Goal: Task Accomplishment & Management: Use online tool/utility

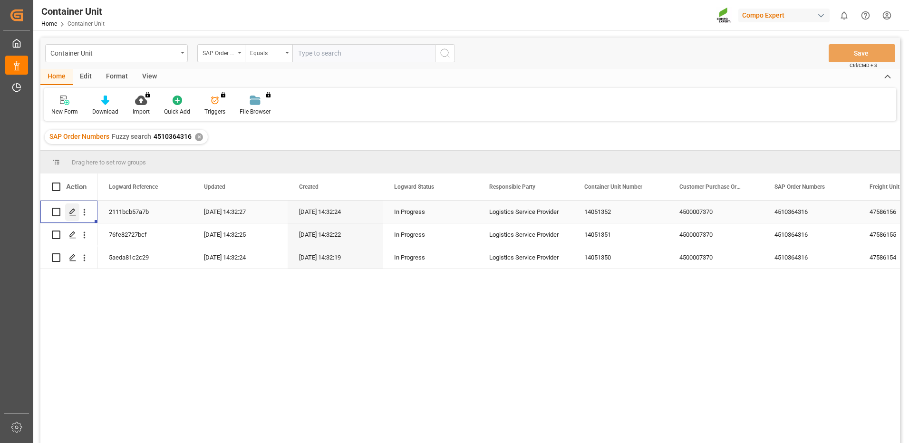
click at [75, 211] on icon "Press SPACE to select this row." at bounding box center [73, 212] width 8 height 8
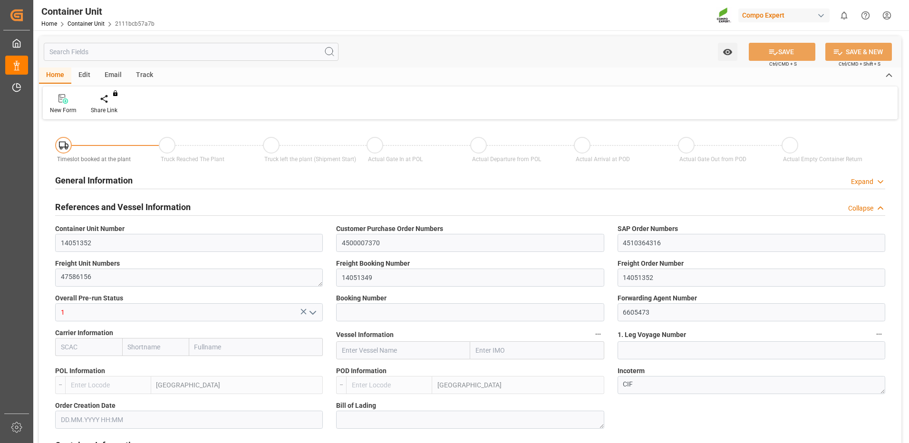
type input "ESVLC"
type input "COCTG"
type input "7"
type input "0"
type input "8"
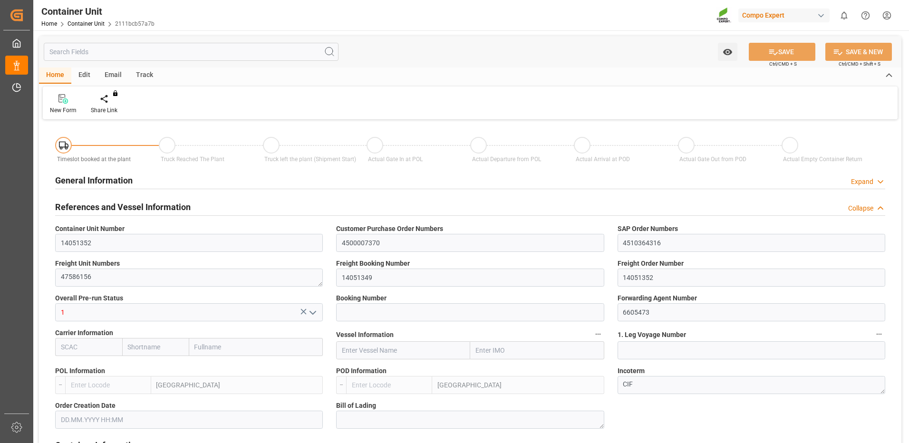
type input "0"
type input "60"
type input "24576"
type input "[DATE] 13:22"
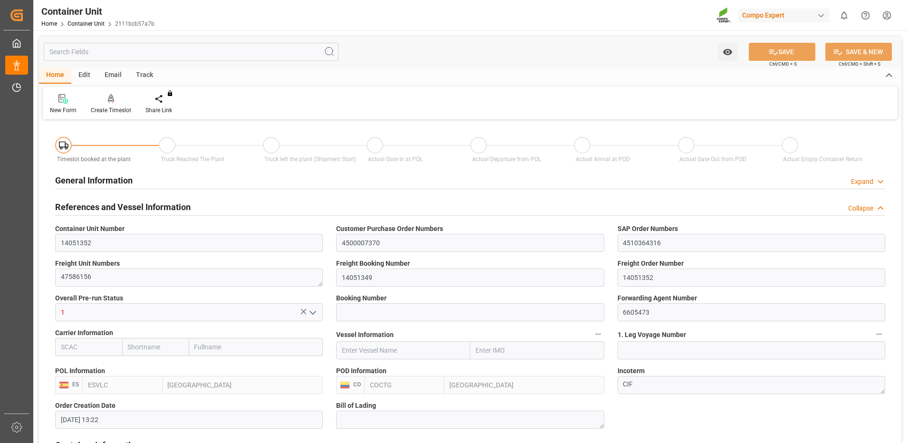
type input "[DATE]"
click at [115, 106] on div "Create Timeslot" at bounding box center [111, 110] width 40 height 9
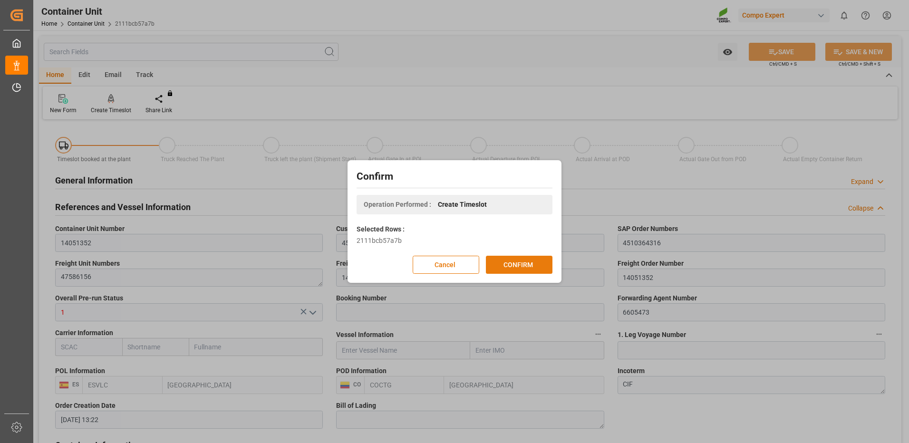
click at [528, 259] on button "CONFIRM" at bounding box center [519, 265] width 67 height 18
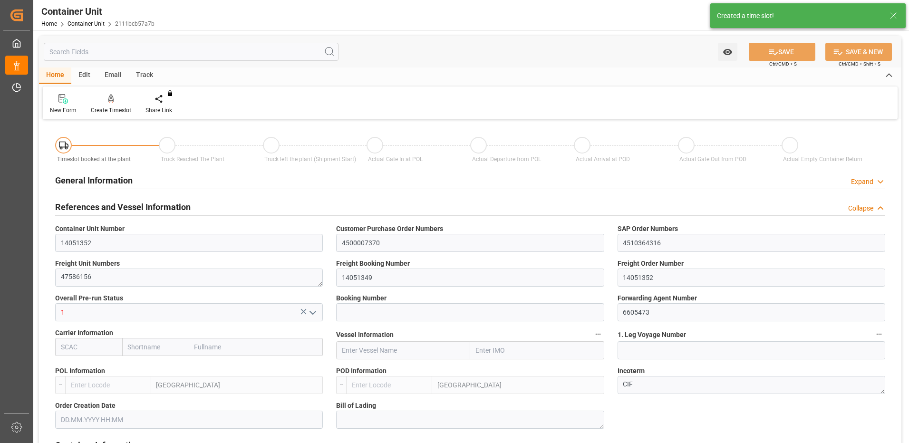
type input "ESVLC"
type input "COCTG"
type input "7"
type input "0"
type input "8"
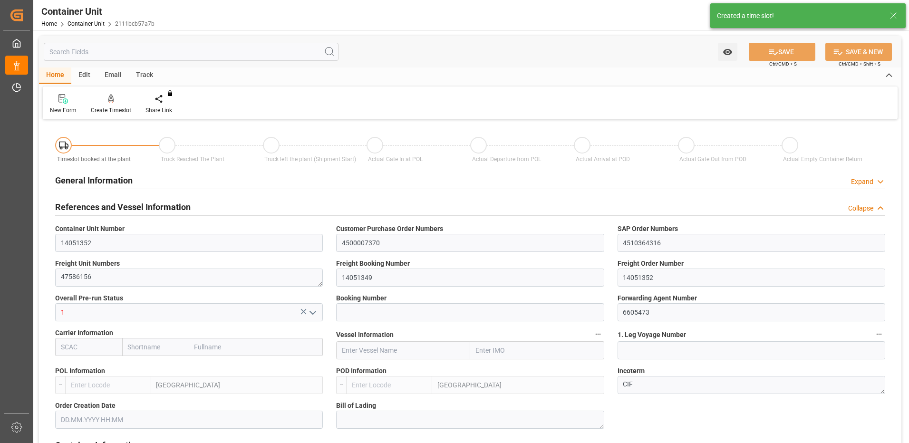
type input "0"
type input "60"
type input "24576"
type input "[DATE] 13:22"
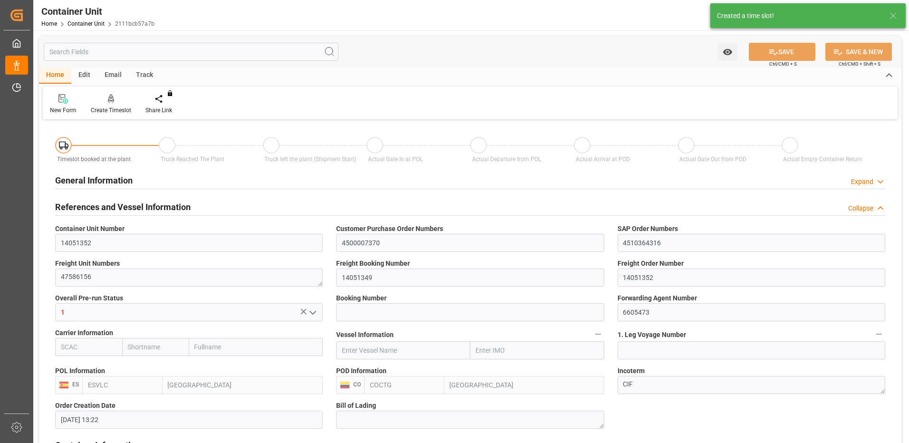
type input "[DATE]"
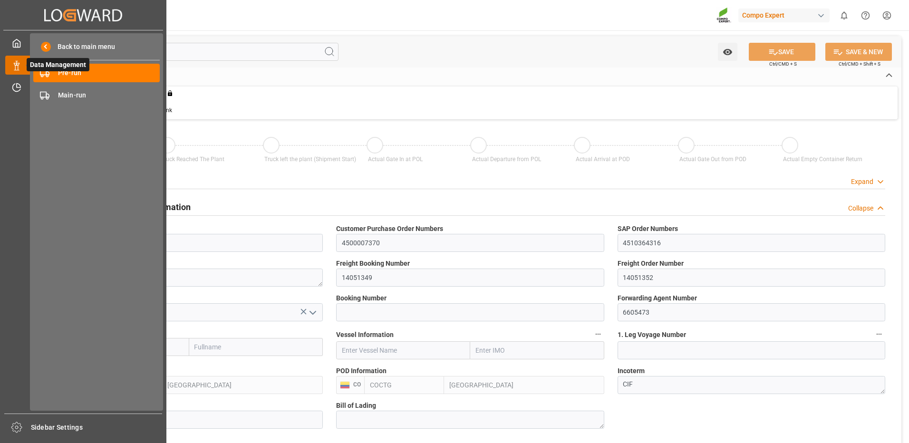
click at [20, 63] on icon at bounding box center [28, 65] width 20 height 20
click at [46, 67] on span "Data Management" at bounding box center [58, 64] width 63 height 13
drag, startPoint x: 50, startPoint y: 71, endPoint x: 71, endPoint y: 74, distance: 21.6
click at [51, 71] on span "Data Management" at bounding box center [58, 64] width 63 height 13
click at [97, 77] on span "Pre-run" at bounding box center [109, 73] width 102 height 10
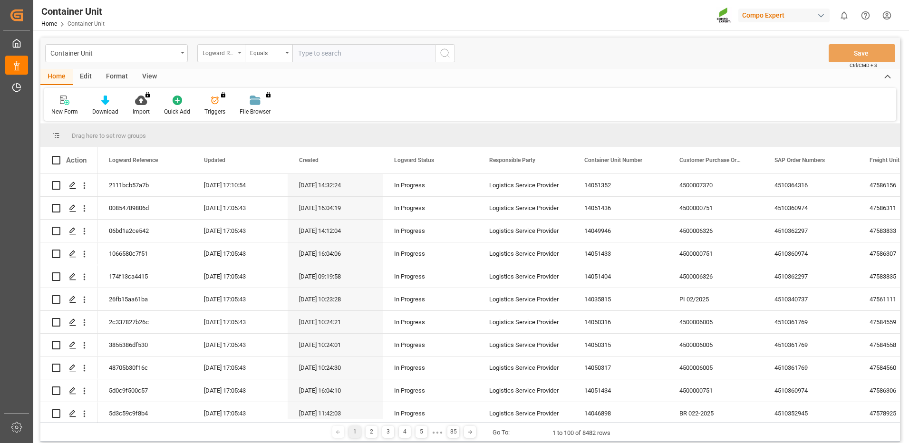
click at [228, 57] on div "Logward Reference" at bounding box center [218, 52] width 32 height 11
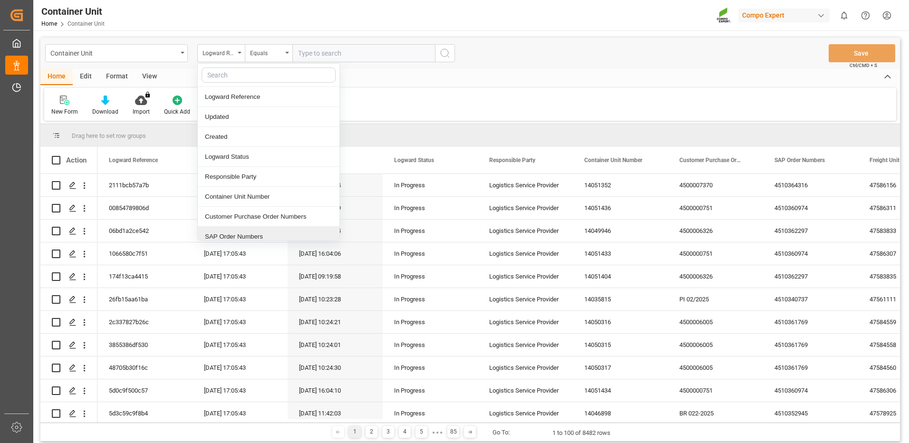
drag, startPoint x: 266, startPoint y: 238, endPoint x: 247, endPoint y: 110, distance: 129.3
click at [263, 237] on div "SAP Order Numbers" at bounding box center [269, 237] width 142 height 20
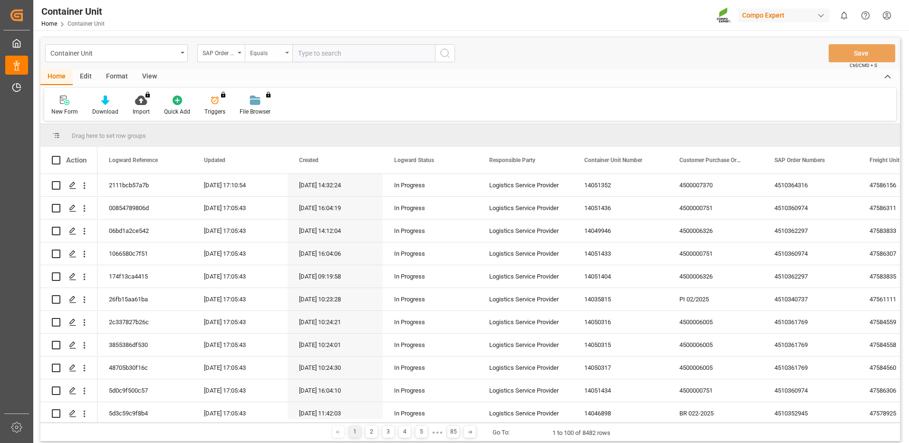
click at [270, 57] on div "Equals" at bounding box center [266, 52] width 32 height 11
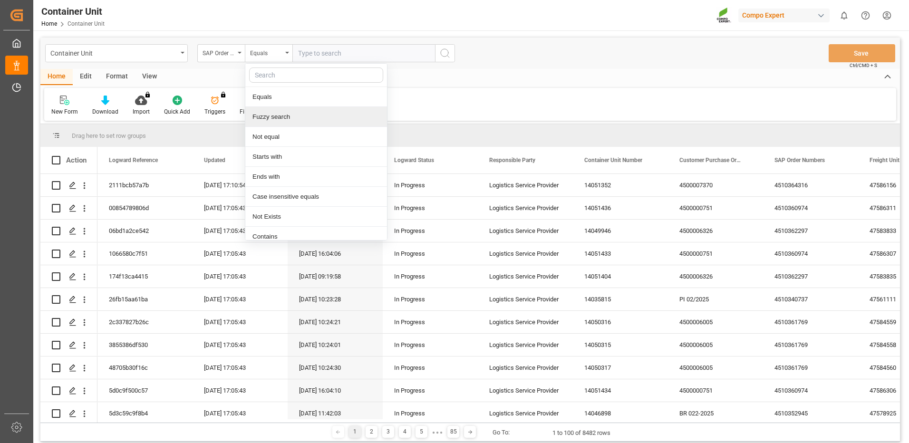
click at [286, 117] on div "Fuzzy search" at bounding box center [316, 117] width 142 height 20
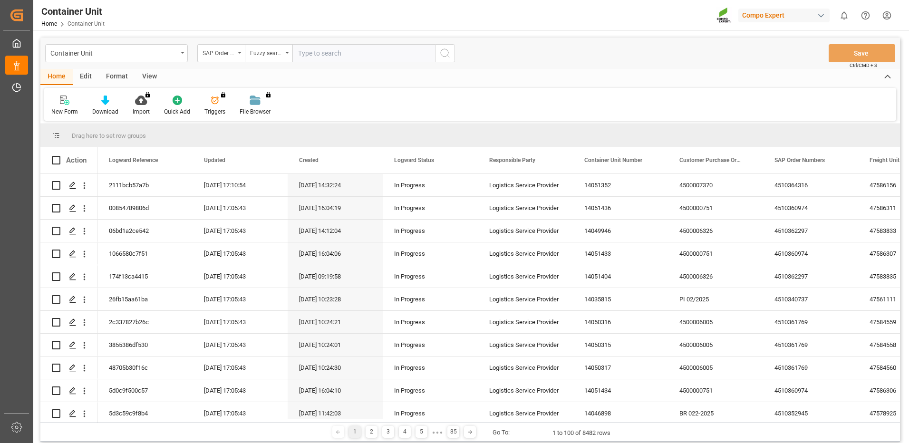
click at [336, 57] on input "text" at bounding box center [363, 53] width 143 height 18
paste input "4510364316"
type input "4510364316"
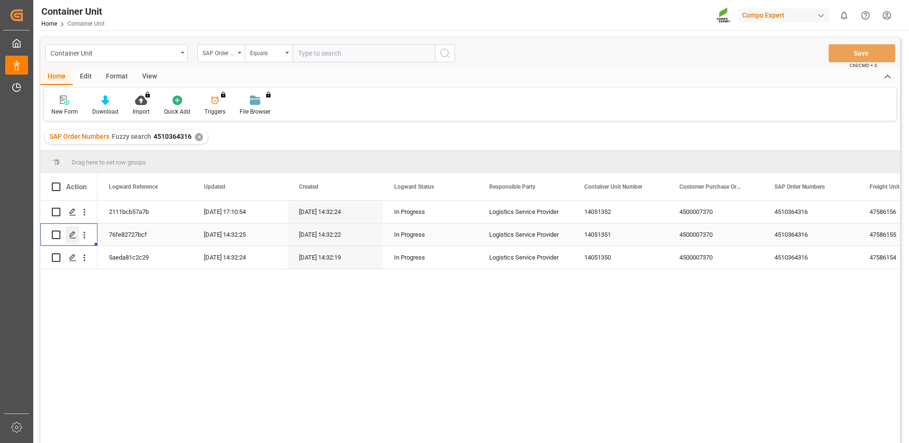
click at [74, 237] on icon "Press SPACE to select this row." at bounding box center [73, 235] width 8 height 8
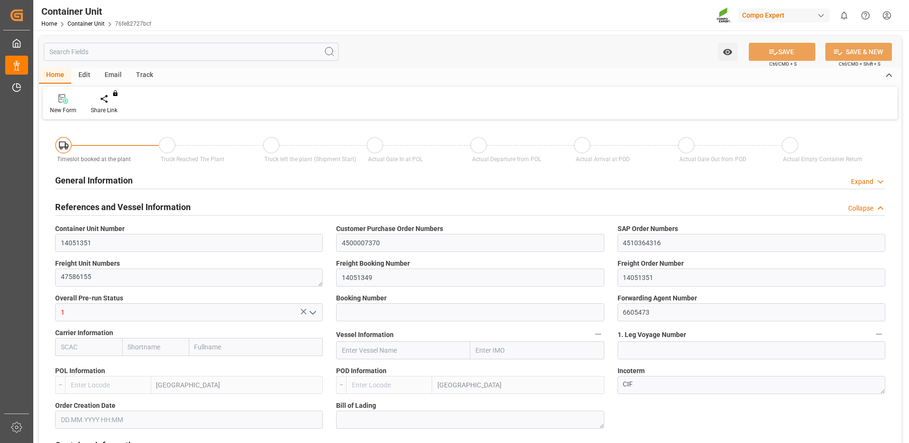
type input "ESVLC"
type input "COCTG"
type input "7"
type input "0"
type input "8"
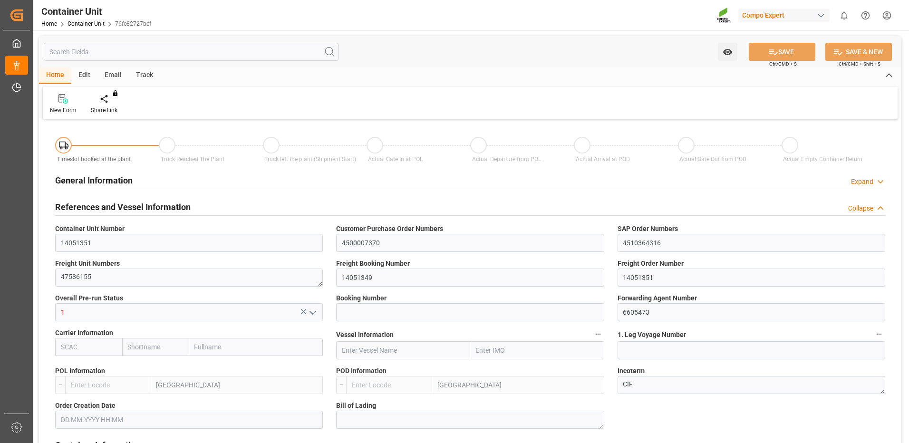
type input "0"
type input "60"
type input "24576"
type input "[DATE] 13:22"
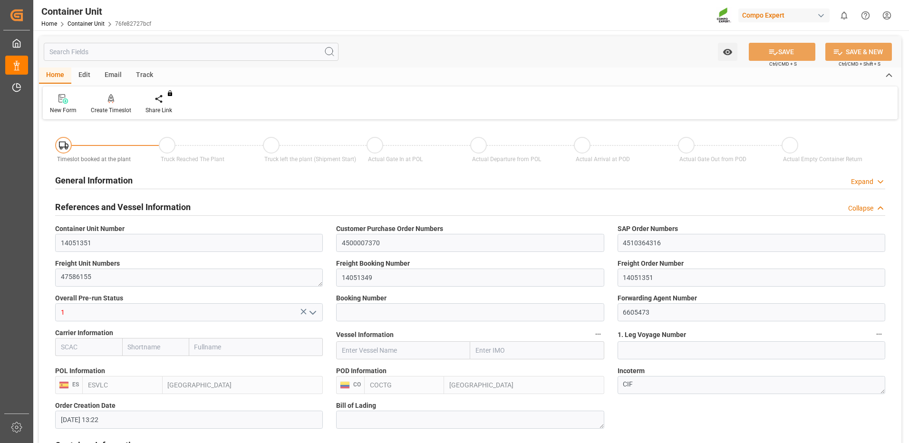
type input "[DATE]"
click at [113, 102] on icon at bounding box center [111, 98] width 7 height 8
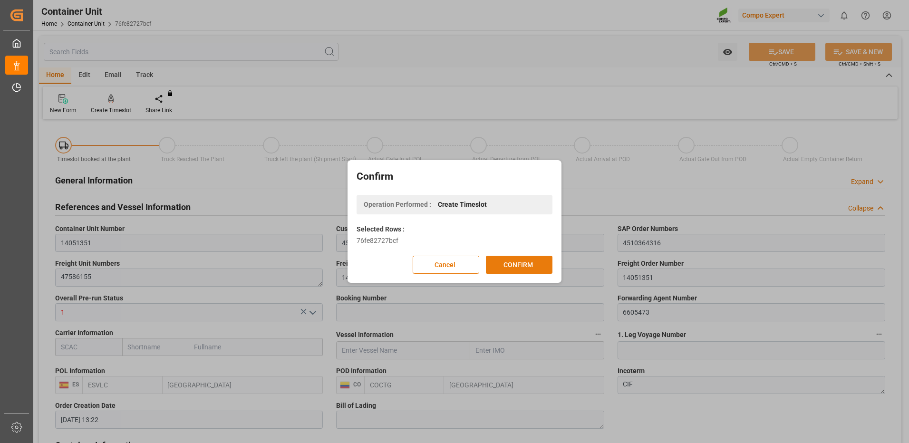
click at [547, 266] on button "CONFIRM" at bounding box center [519, 265] width 67 height 18
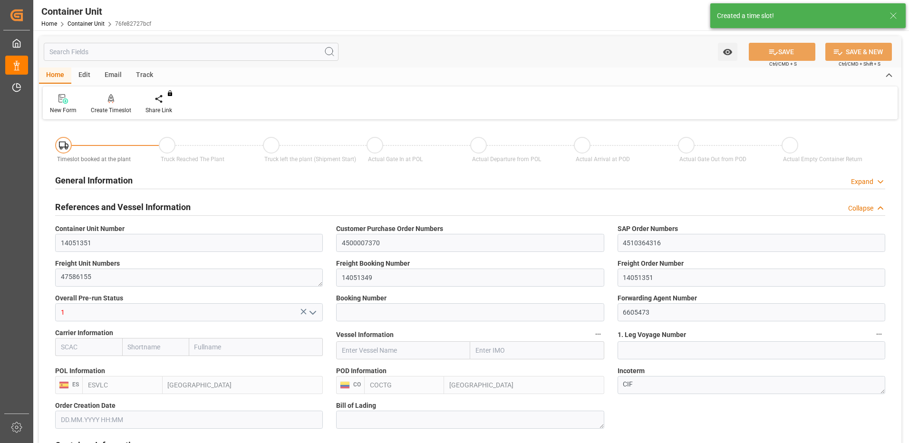
type input "[DATE] 13:22"
type input "[DATE]"
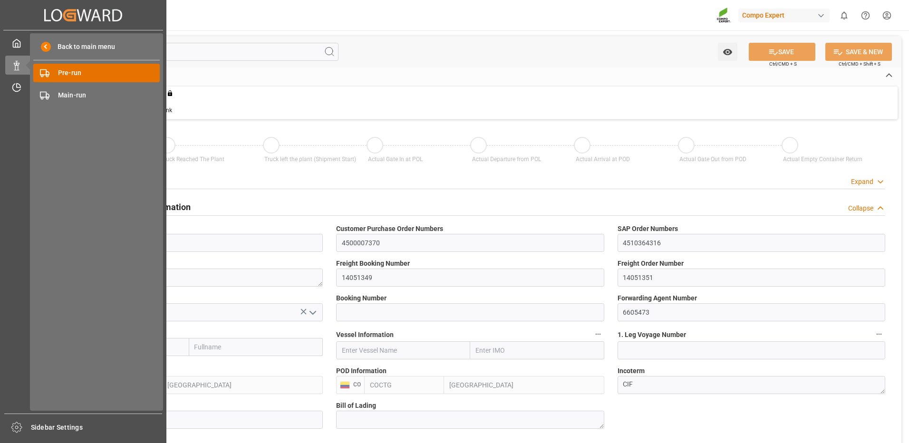
click at [67, 72] on span "Pre-run" at bounding box center [109, 73] width 102 height 10
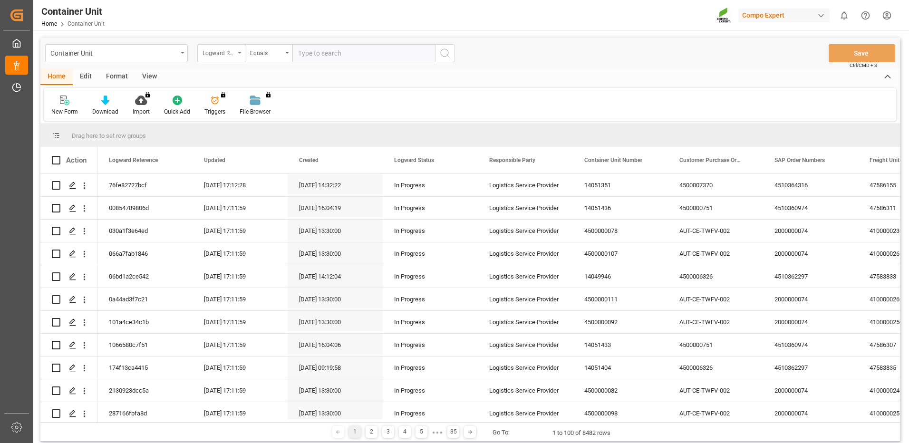
click at [217, 57] on div "Logward Reference" at bounding box center [218, 52] width 32 height 11
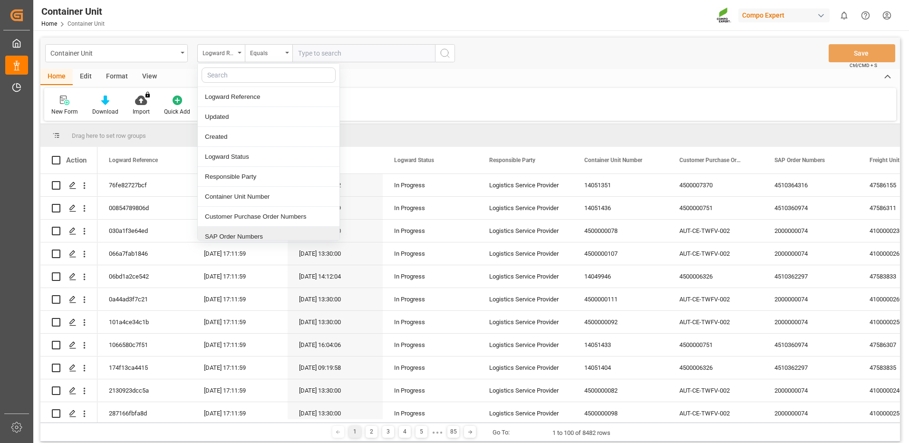
click at [236, 237] on div "SAP Order Numbers" at bounding box center [269, 237] width 142 height 20
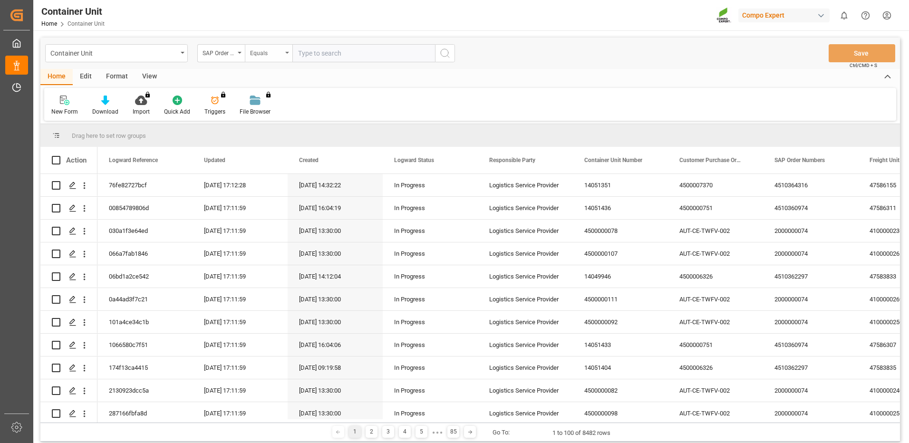
click at [266, 51] on div "Equals" at bounding box center [266, 52] width 32 height 11
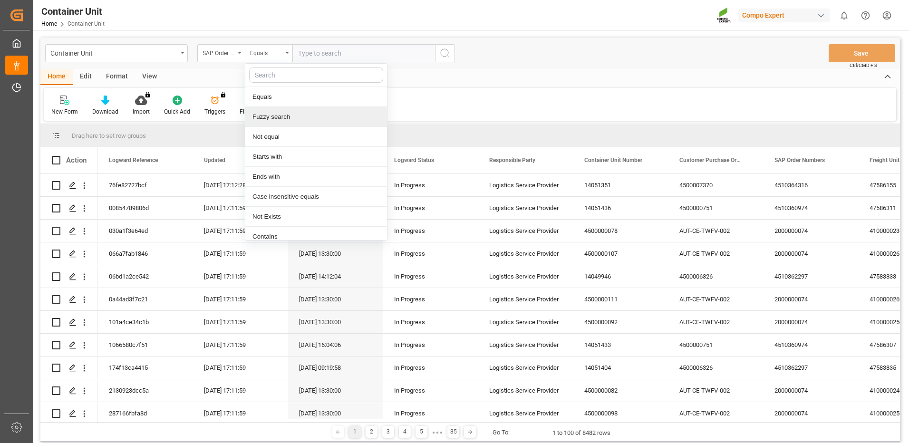
drag, startPoint x: 279, startPoint y: 115, endPoint x: 307, endPoint y: 92, distance: 36.4
click at [279, 116] on div "Fuzzy search" at bounding box center [316, 117] width 142 height 20
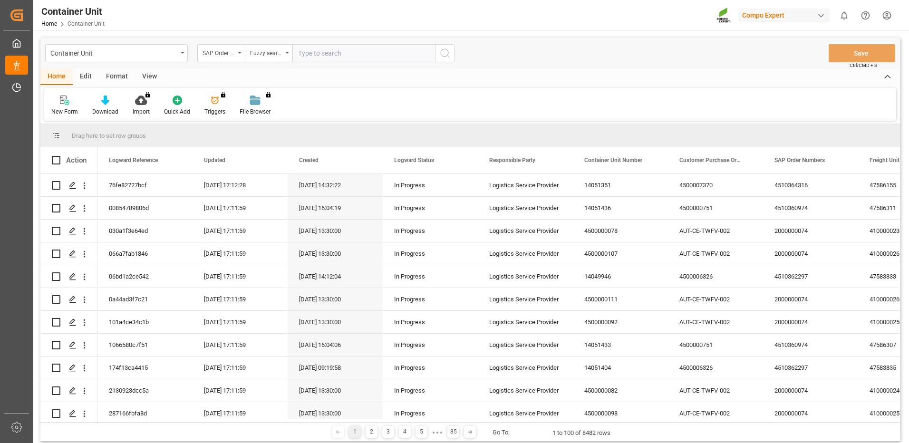
click at [328, 57] on input "text" at bounding box center [363, 53] width 143 height 18
paste input "4510364316"
type input "4510364316"
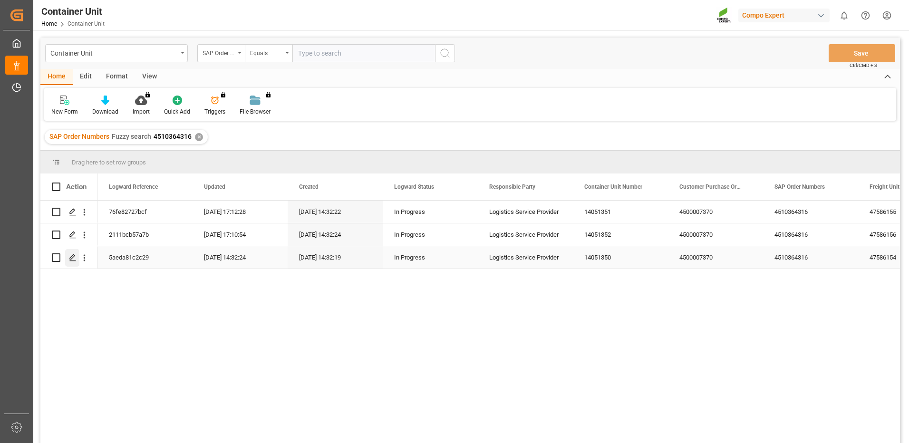
click at [75, 255] on icon "Press SPACE to select this row." at bounding box center [73, 258] width 8 height 8
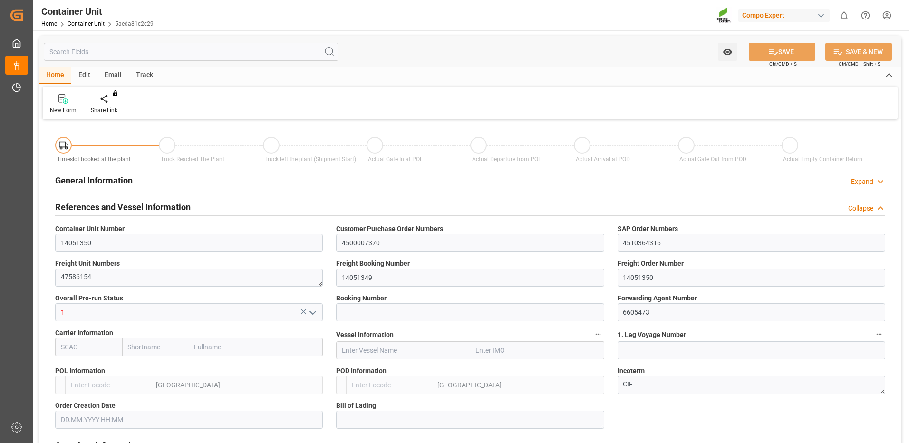
type input "ESVLC"
type input "COCTG"
type input "7"
type input "0"
type input "8"
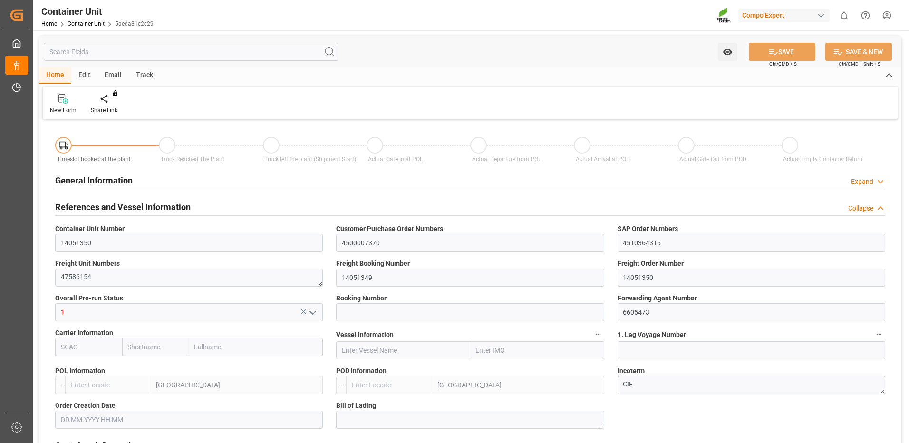
type input "0"
type input "60"
type input "21504"
type input "[DATE] 13:22"
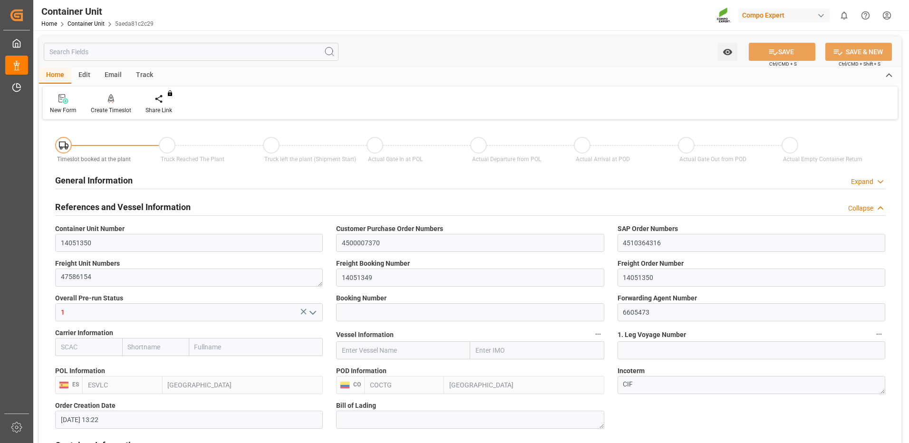
type input "[DATE]"
click at [117, 100] on div at bounding box center [111, 99] width 40 height 10
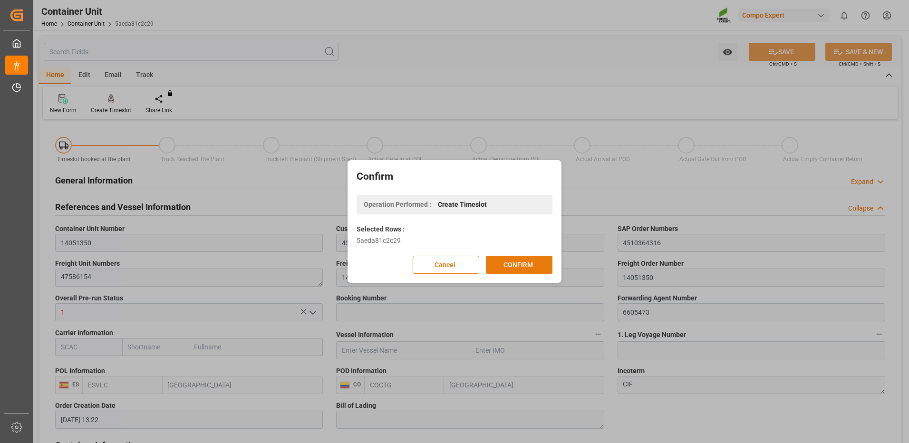
click at [521, 265] on button "CONFIRM" at bounding box center [519, 265] width 67 height 18
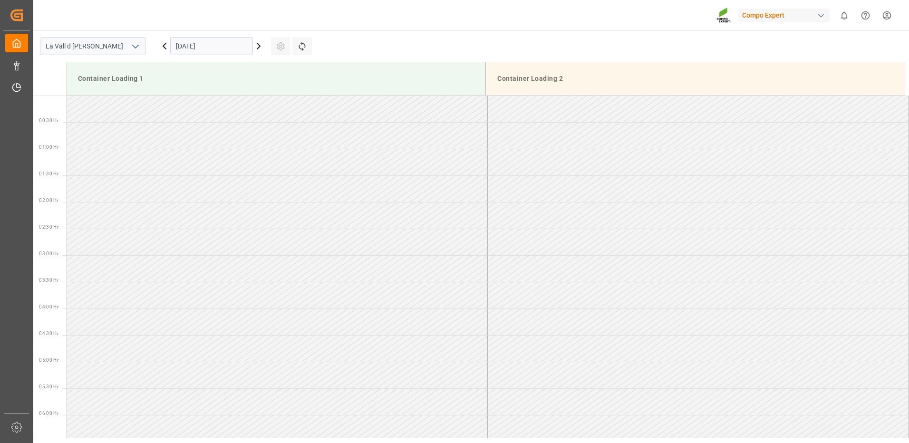
scroll to position [845, 0]
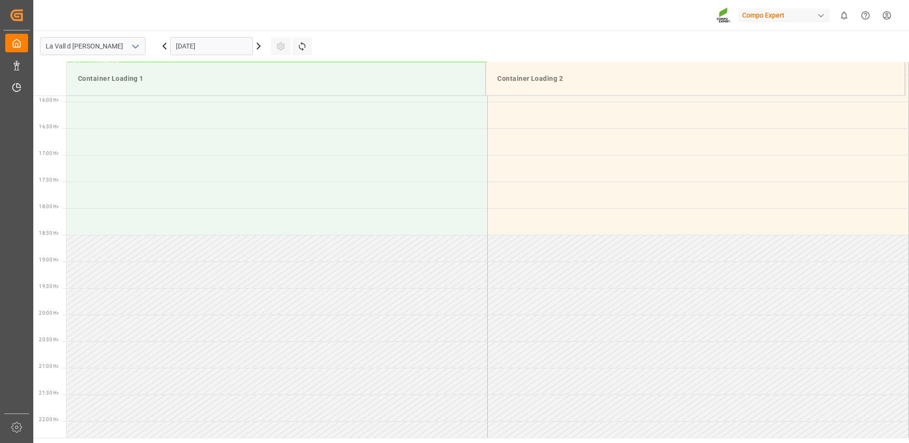
click at [209, 49] on input "[DATE]" at bounding box center [211, 46] width 83 height 18
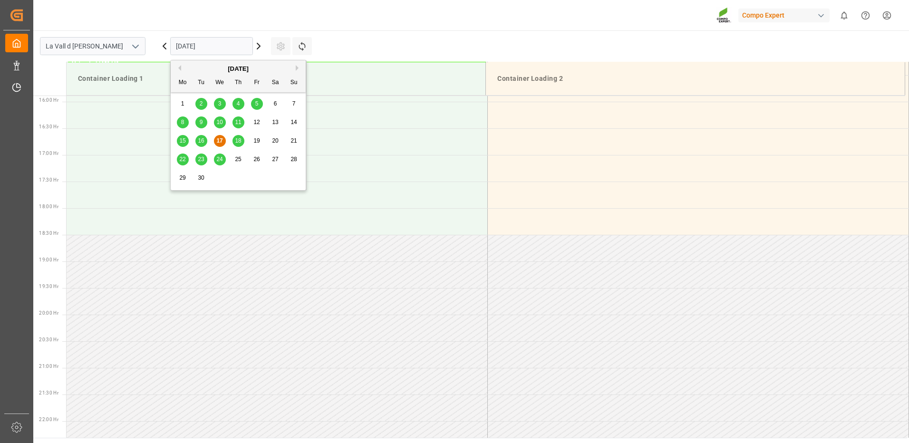
click at [219, 156] on span "24" at bounding box center [219, 159] width 6 height 7
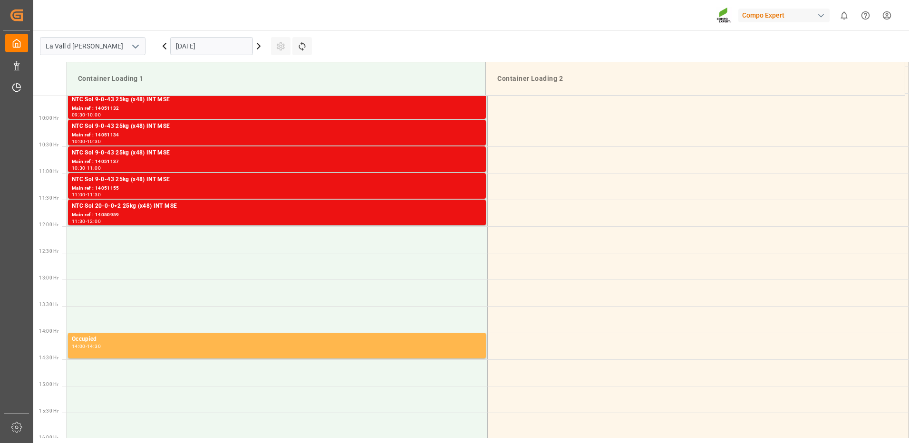
scroll to position [461, 0]
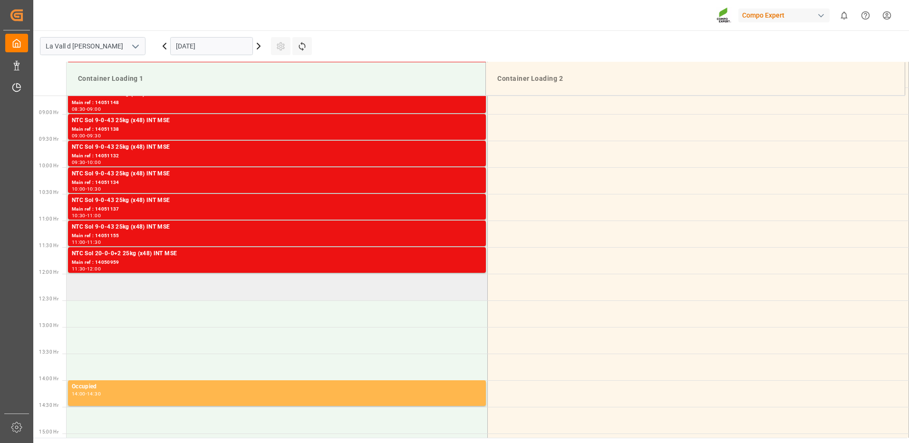
click at [286, 283] on td at bounding box center [277, 287] width 421 height 27
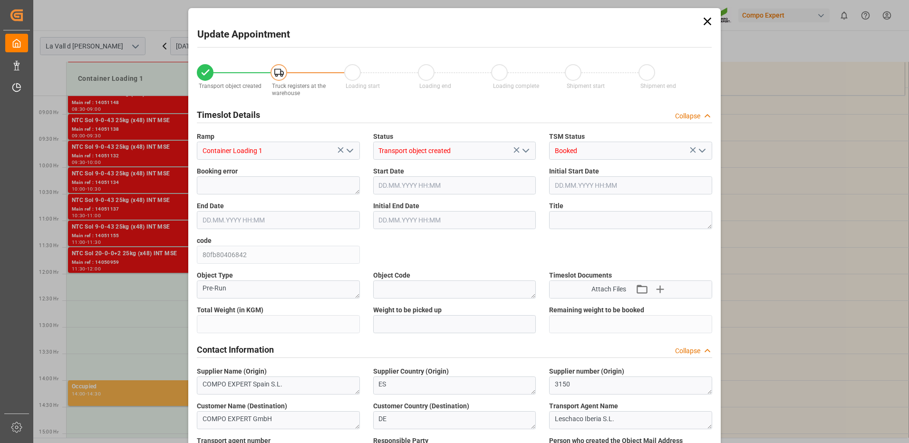
type input "24576"
type input "60"
type input "24.09.2025 12:00"
type input "24.09.2025 12:30"
type input "[DATE] 13:22"
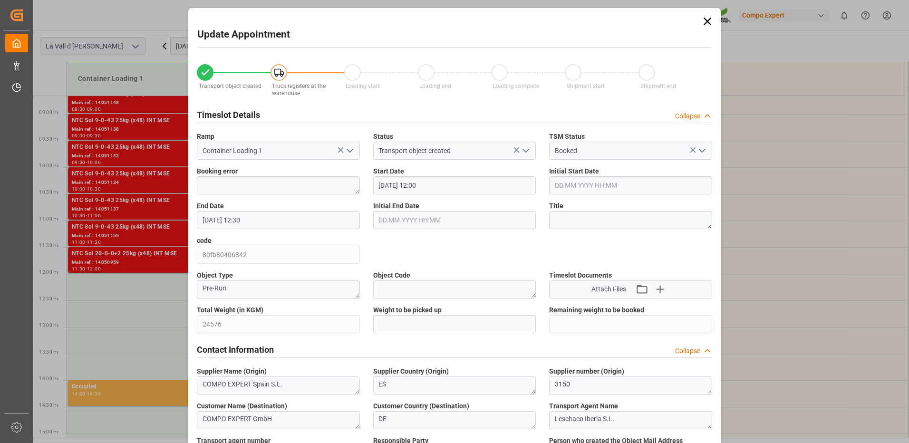
type input "17.09.2025 17:10"
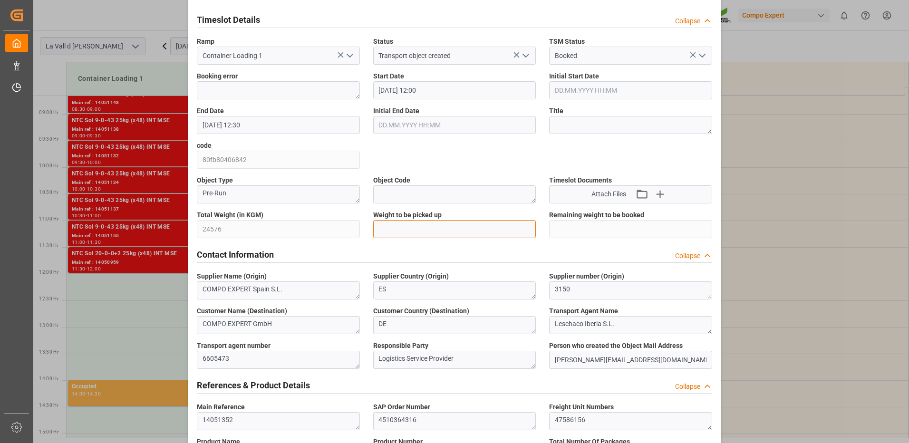
click at [424, 232] on input "text" at bounding box center [454, 229] width 163 height 18
type input "24576"
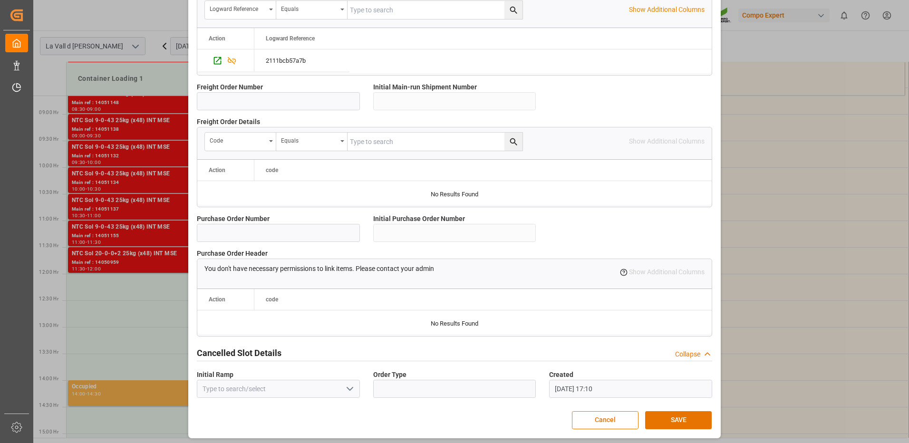
scroll to position [810, 0]
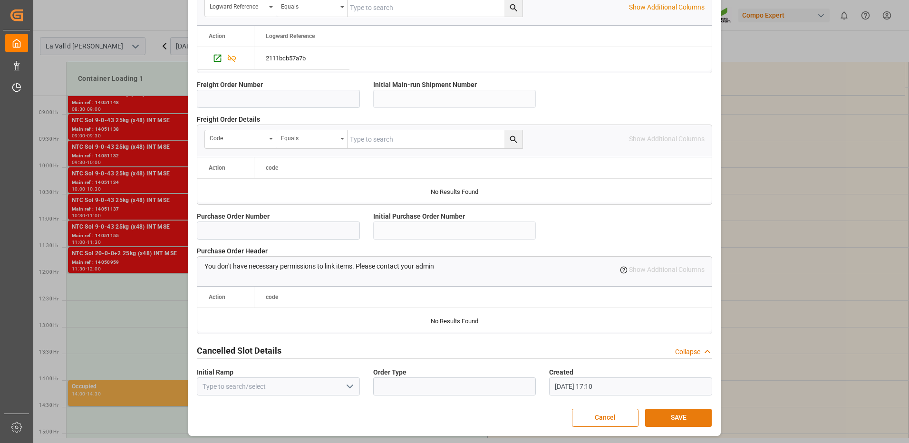
click at [674, 419] on button "SAVE" at bounding box center [678, 418] width 67 height 18
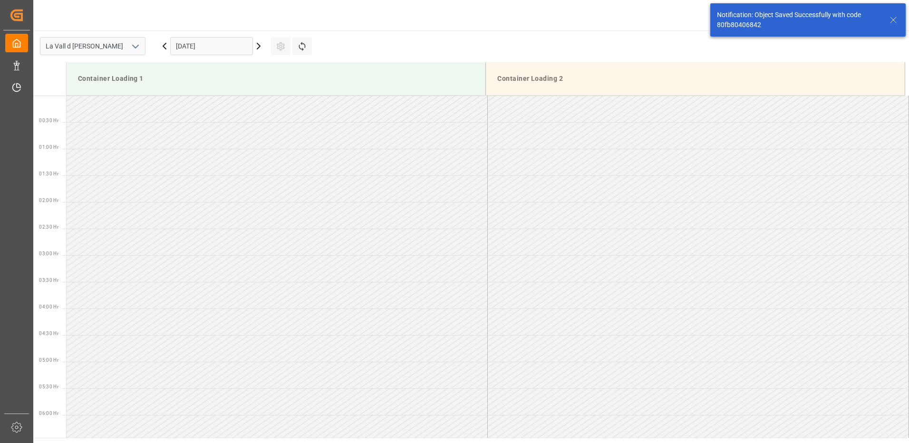
scroll to position [579, 0]
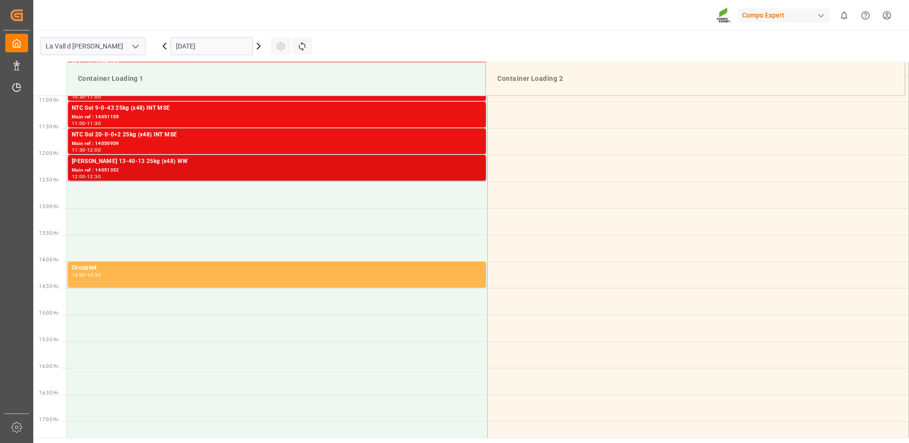
click at [349, 171] on div "Main ref : 14051352" at bounding box center [277, 170] width 410 height 8
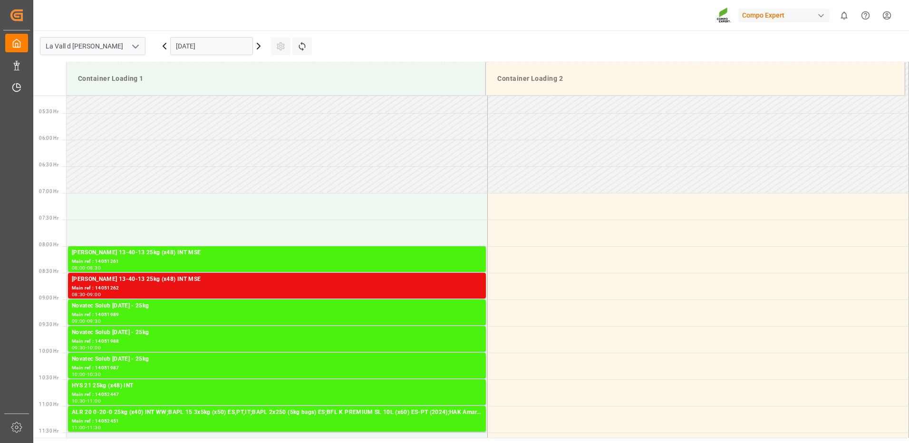
scroll to position [85, 0]
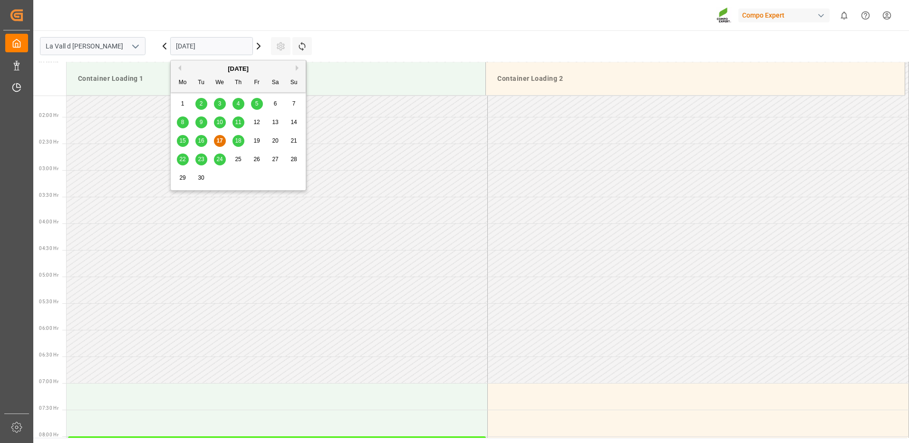
click at [194, 47] on input "17.09.2025" at bounding box center [211, 46] width 83 height 18
click at [220, 157] on span "24" at bounding box center [219, 159] width 6 height 7
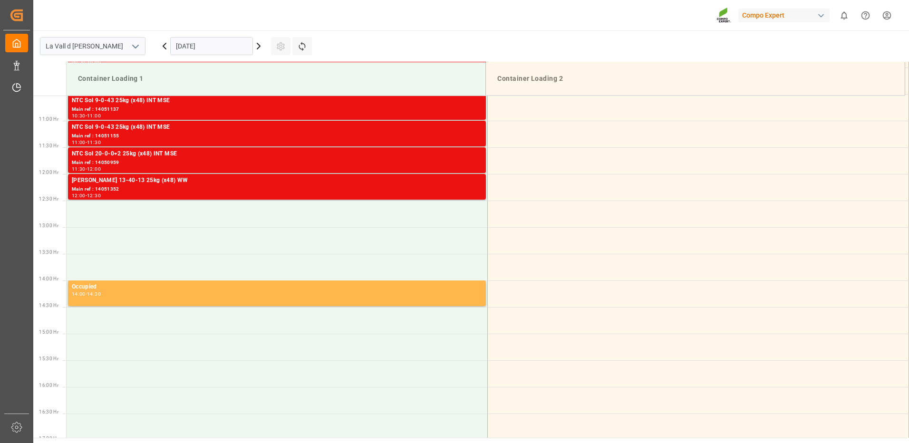
scroll to position [465, 0]
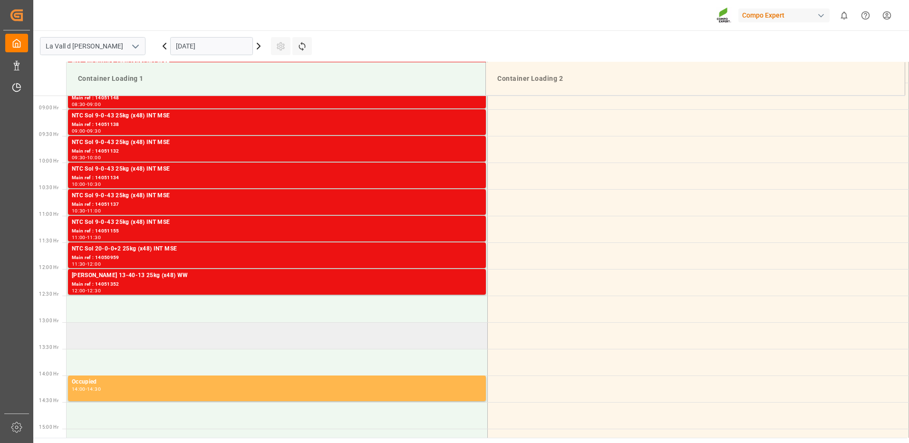
click at [177, 347] on td at bounding box center [277, 335] width 421 height 27
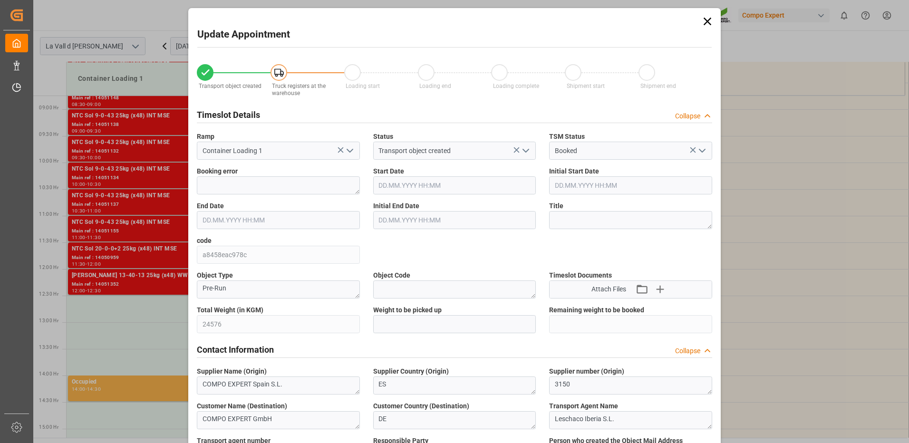
type input "24.09.2025 13:00"
type input "24.09.2025 13:30"
type input "[DATE] 13:22"
type input "17.09.2025 17:11"
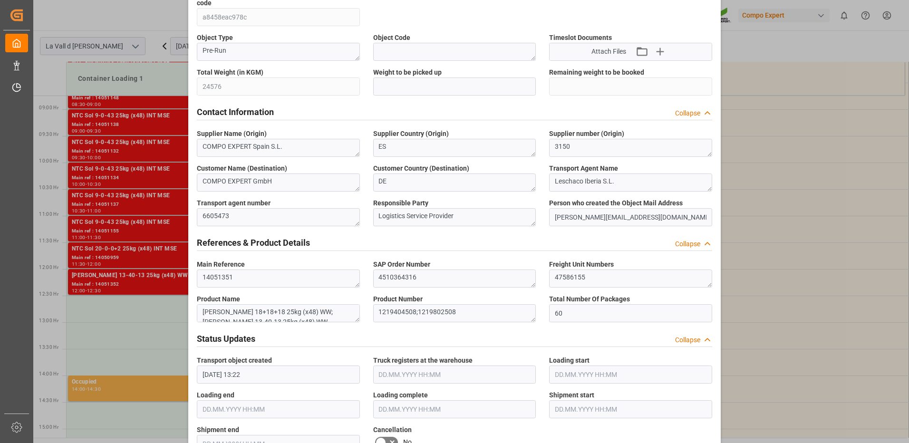
scroll to position [143, 0]
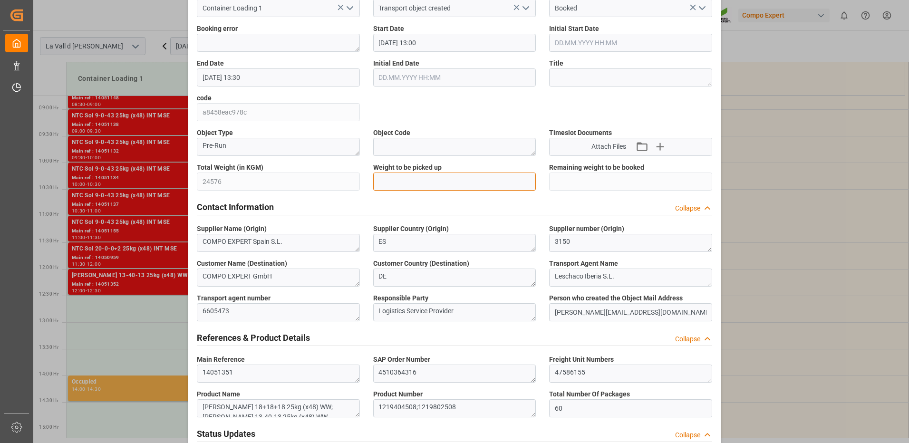
click at [439, 180] on input "text" at bounding box center [454, 182] width 163 height 18
type input "24576"
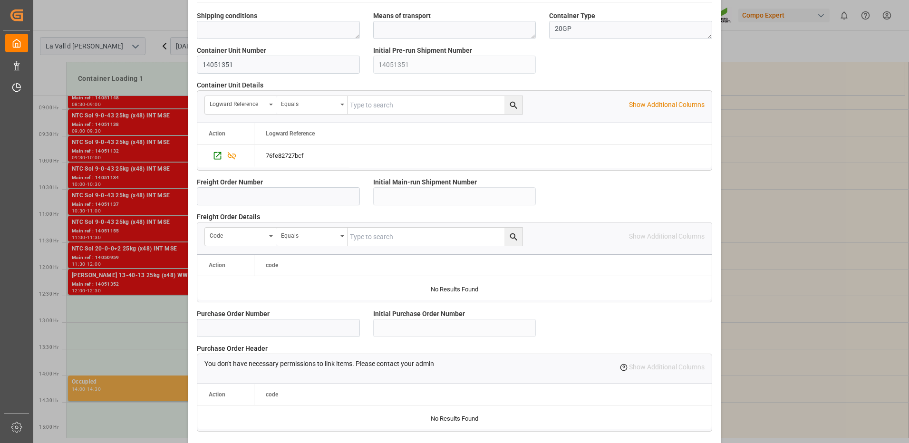
scroll to position [810, 0]
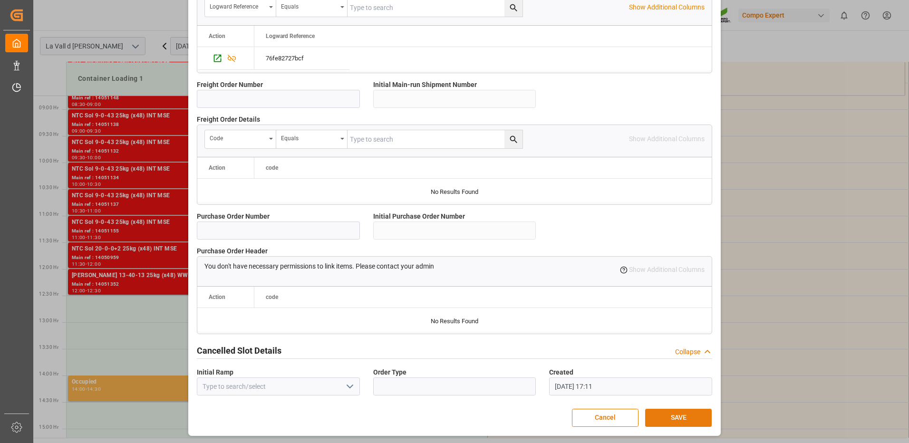
click at [686, 418] on button "SAVE" at bounding box center [678, 418] width 67 height 18
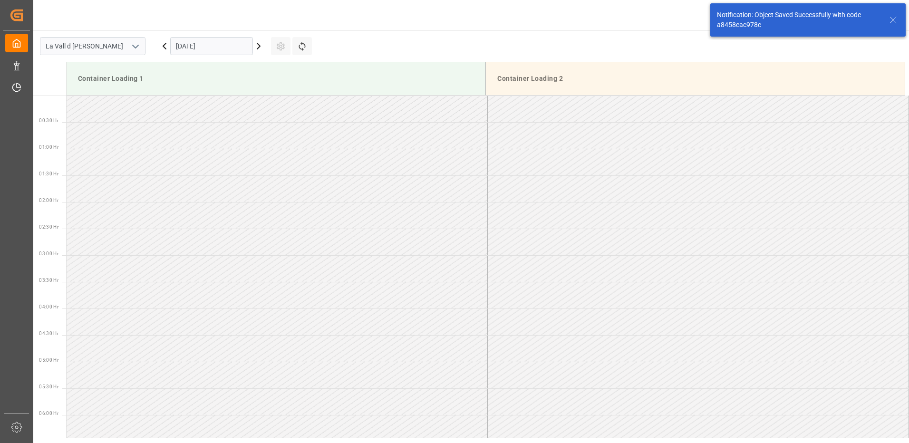
scroll to position [633, 0]
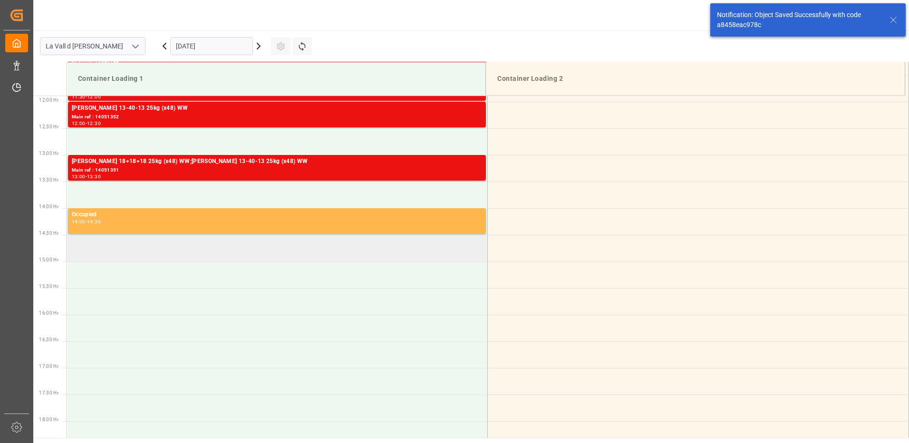
click at [145, 247] on td at bounding box center [277, 248] width 421 height 27
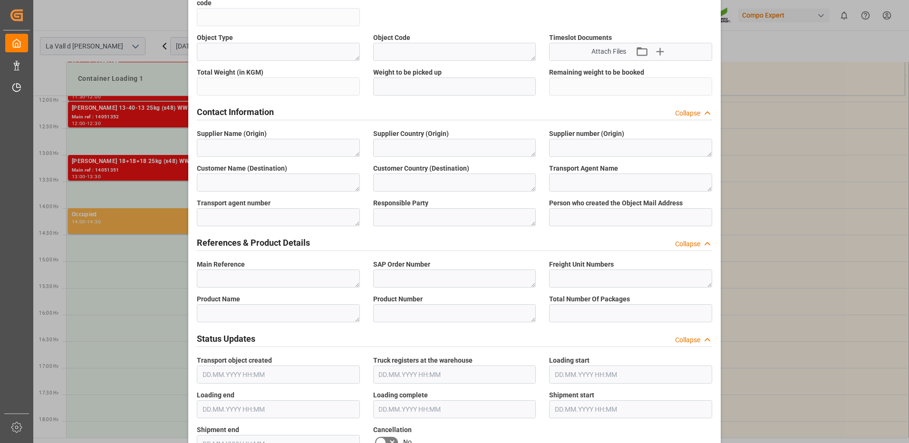
scroll to position [95, 0]
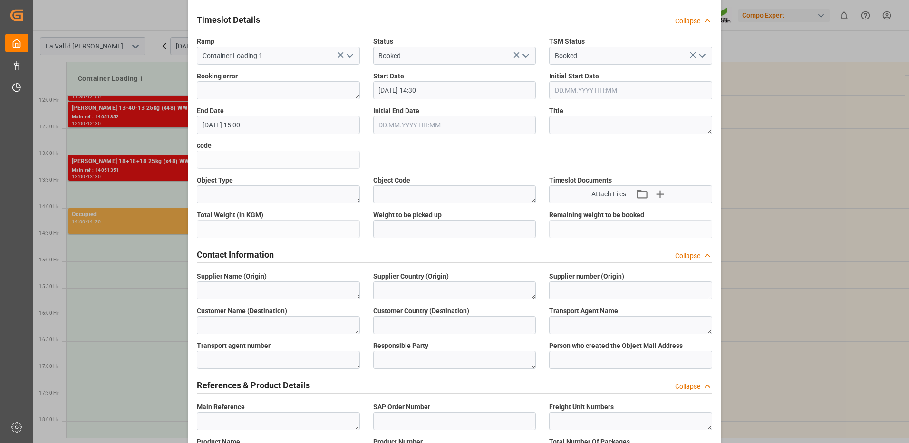
click at [778, 163] on div "Create Appointment Transport object created Truck registers at the warehouse Lo…" at bounding box center [454, 221] width 909 height 443
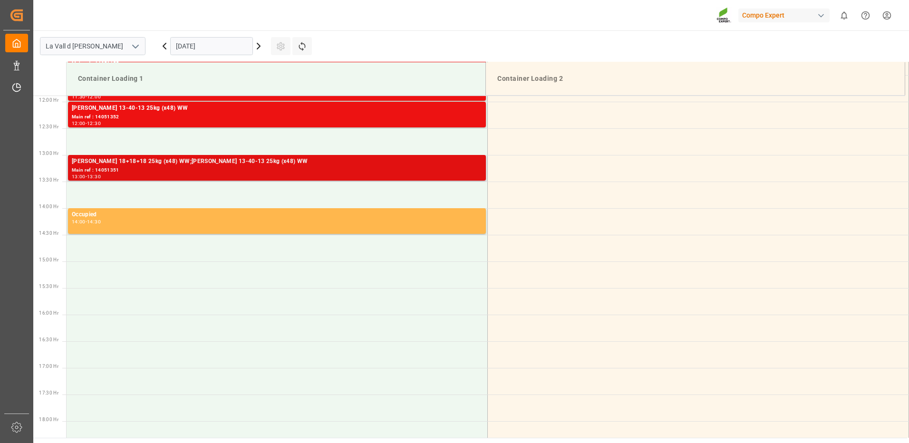
scroll to position [490, 0]
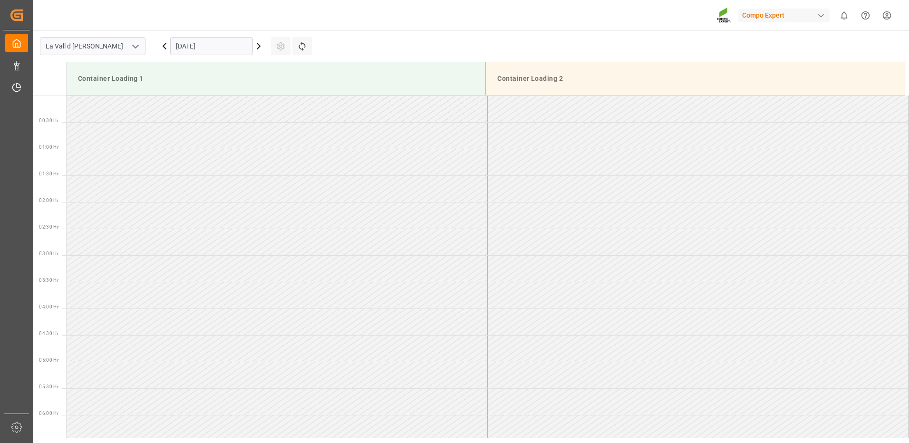
scroll to position [845, 0]
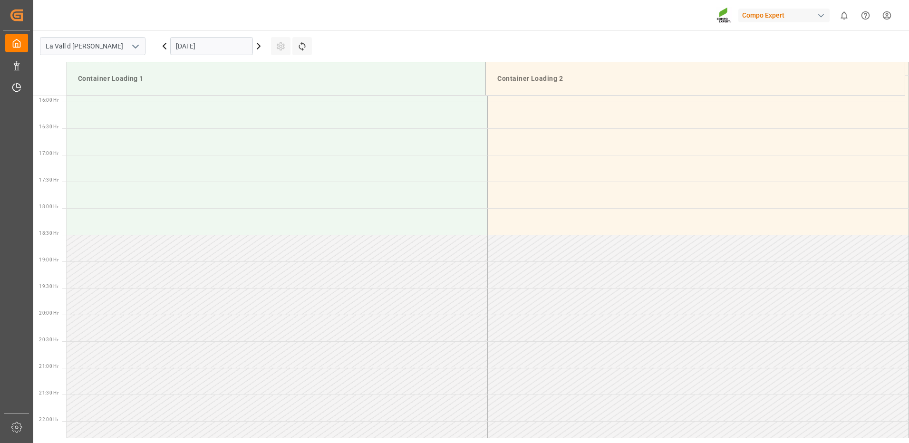
click at [188, 45] on input "17.09.2025" at bounding box center [211, 46] width 83 height 18
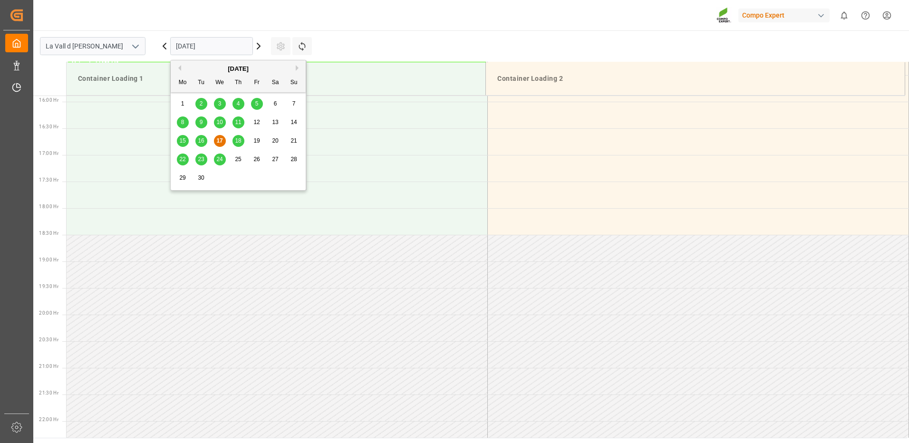
click at [217, 158] on span "24" at bounding box center [219, 159] width 6 height 7
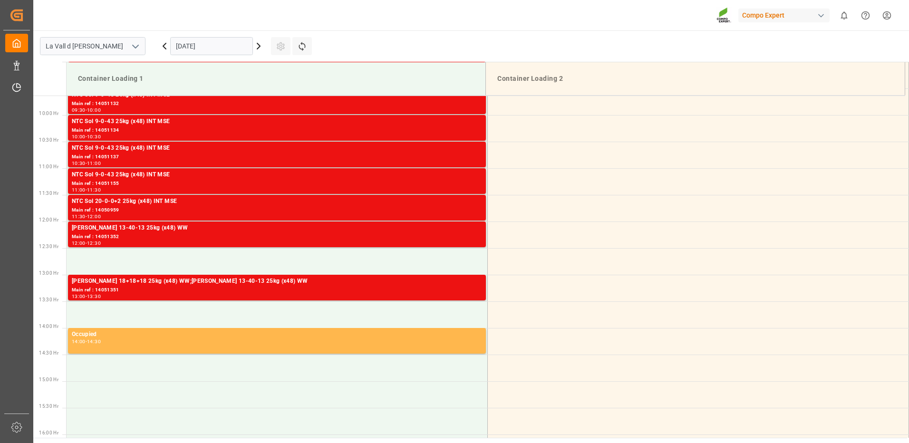
scroll to position [608, 0]
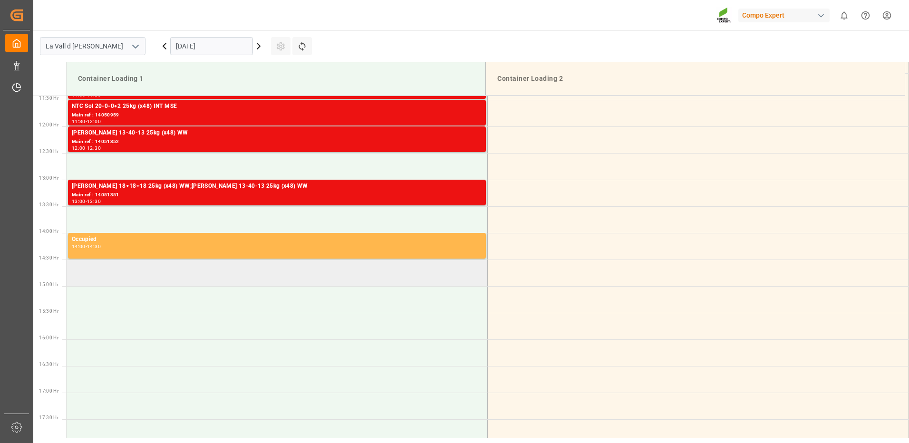
click at [136, 279] on td at bounding box center [277, 272] width 421 height 27
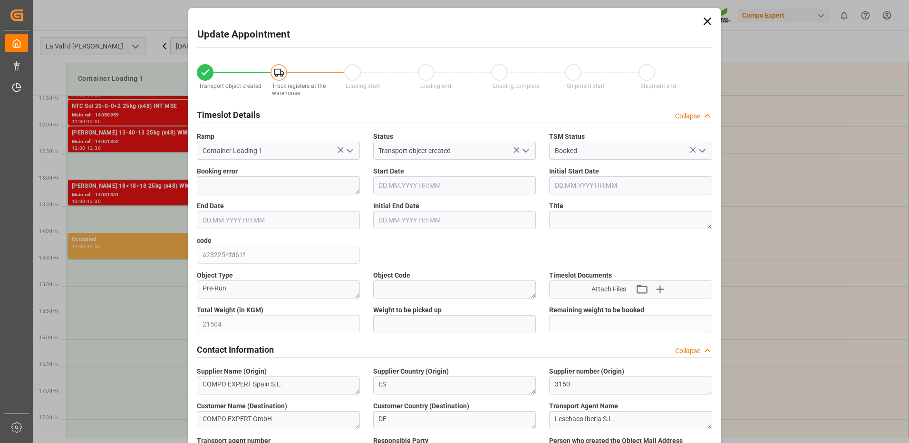
type input "21504"
type input "60"
type input "24.09.2025 14:30"
type input "24.09.2025 15:00"
type input "[DATE] 13:22"
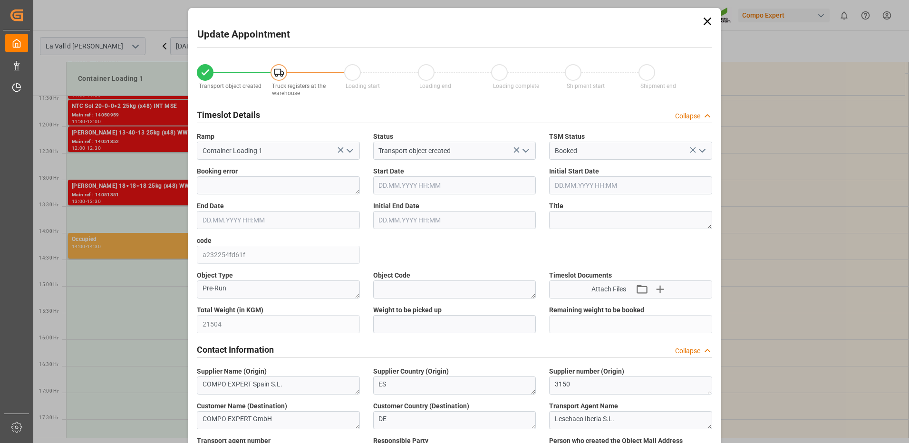
type input "17.09.2025 17:13"
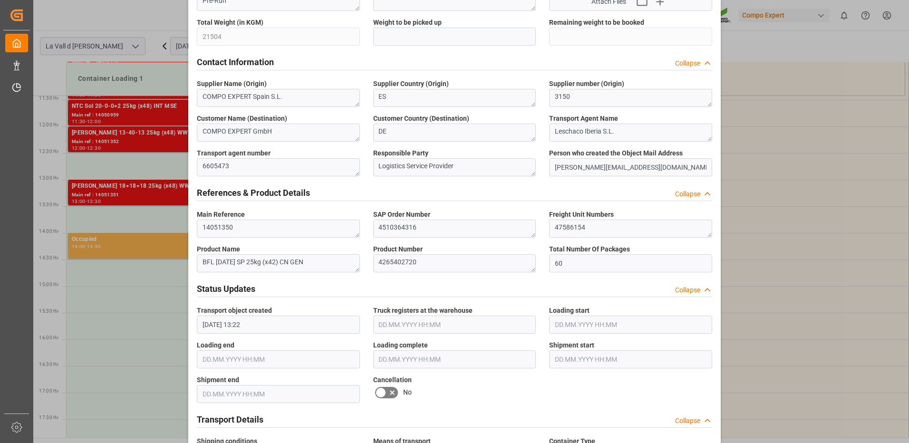
scroll to position [192, 0]
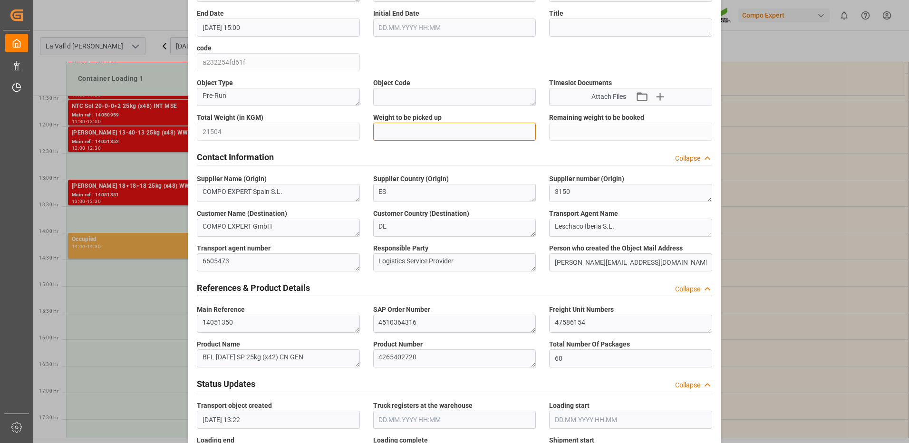
click at [397, 128] on input "text" at bounding box center [454, 132] width 163 height 18
type input "21504"
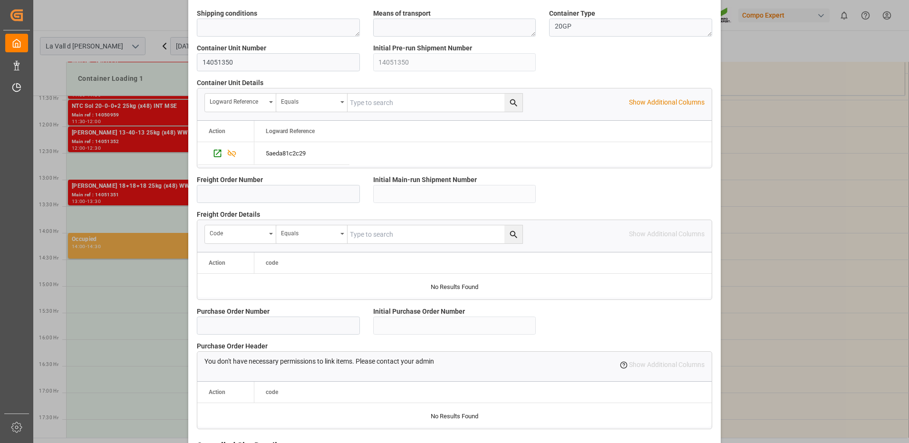
scroll to position [810, 0]
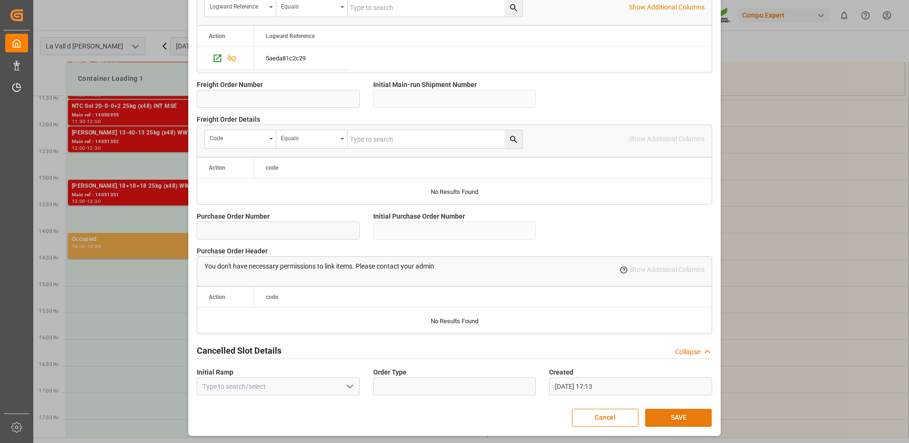
click at [681, 421] on button "SAVE" at bounding box center [678, 418] width 67 height 18
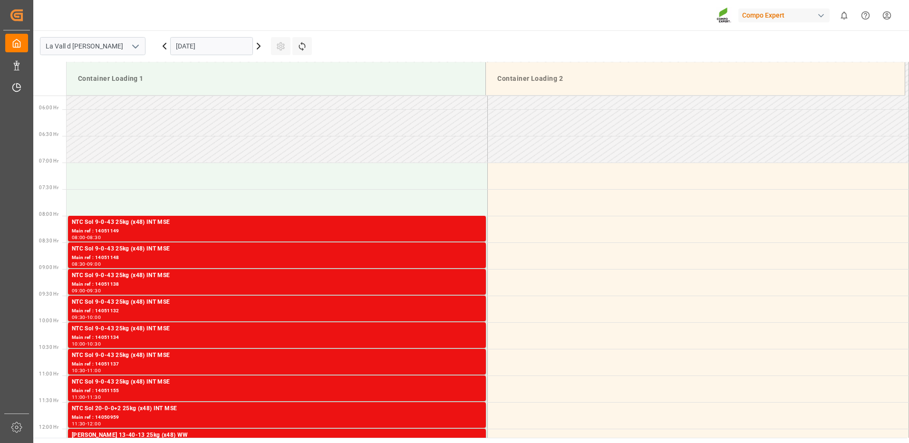
scroll to position [591, 0]
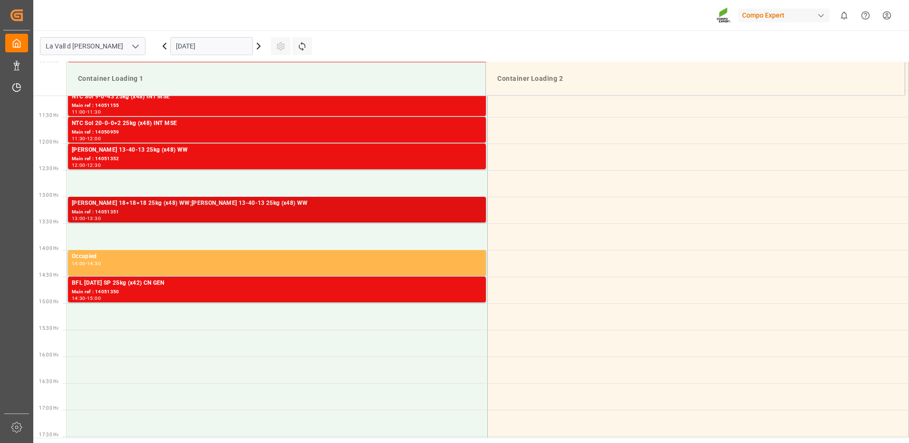
click at [195, 206] on div "[PERSON_NAME] 18+18+18 25kg (x48) WW;[PERSON_NAME] 13-40-13 25kg (x48) WW" at bounding box center [277, 204] width 410 height 10
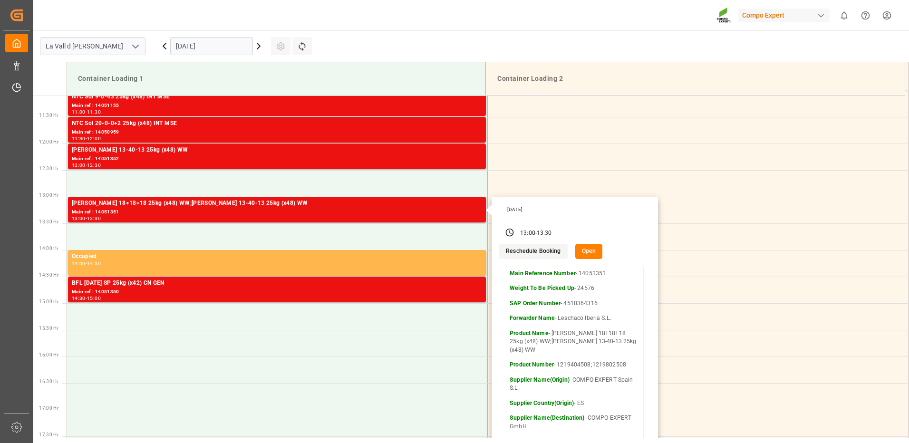
click at [590, 251] on button "Open" at bounding box center [589, 251] width 28 height 15
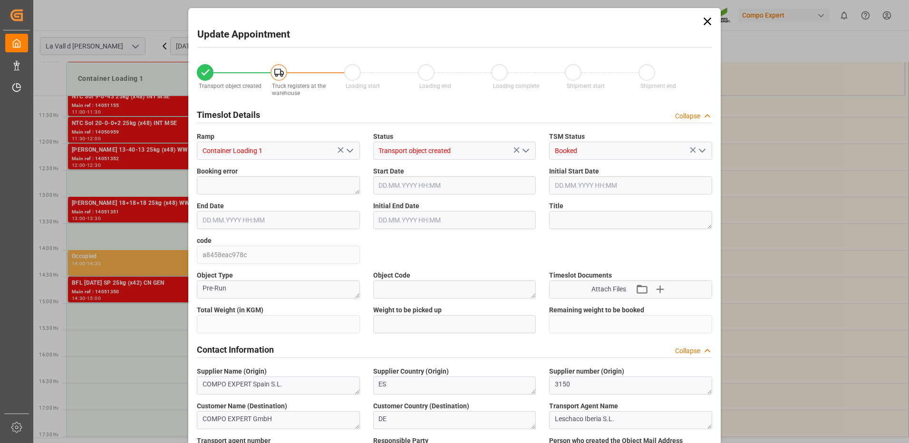
type input "24576"
type input "60"
type input "24.09.2025 13:00"
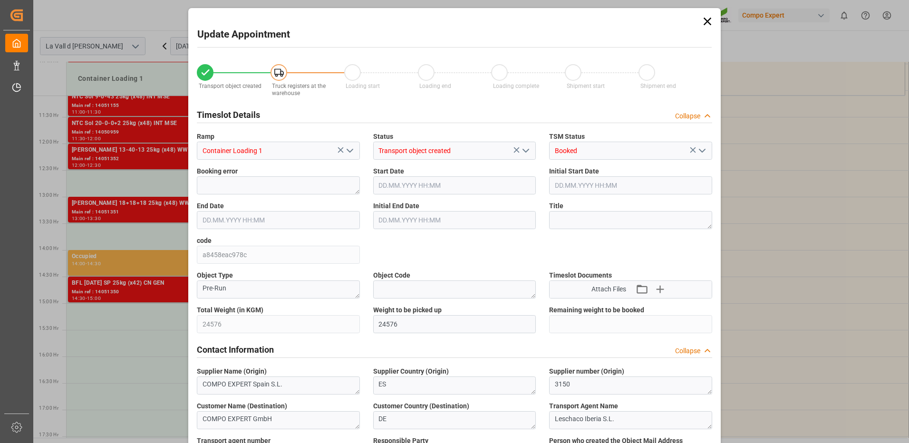
type input "24.09.2025 13:30"
type input "[DATE] 13:22"
type input "17.09.2025 17:11"
click at [705, 20] on icon at bounding box center [707, 22] width 8 height 8
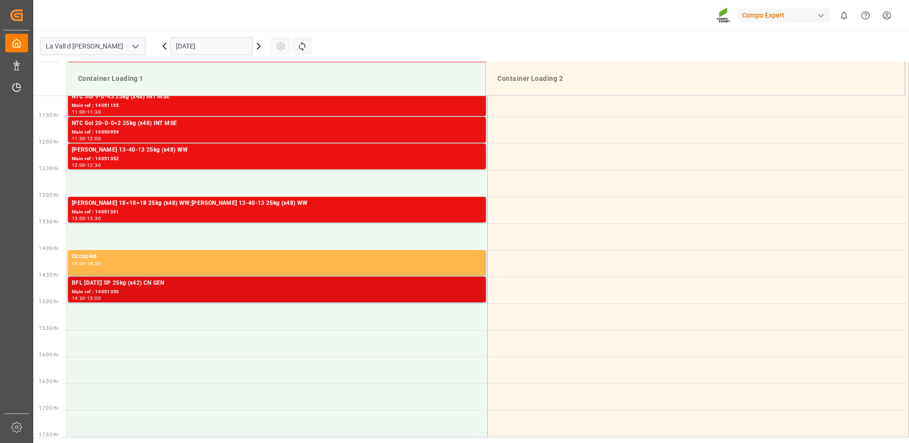
click at [163, 290] on div "Main ref : 14051350" at bounding box center [277, 292] width 410 height 8
